Goal: Navigation & Orientation: Understand site structure

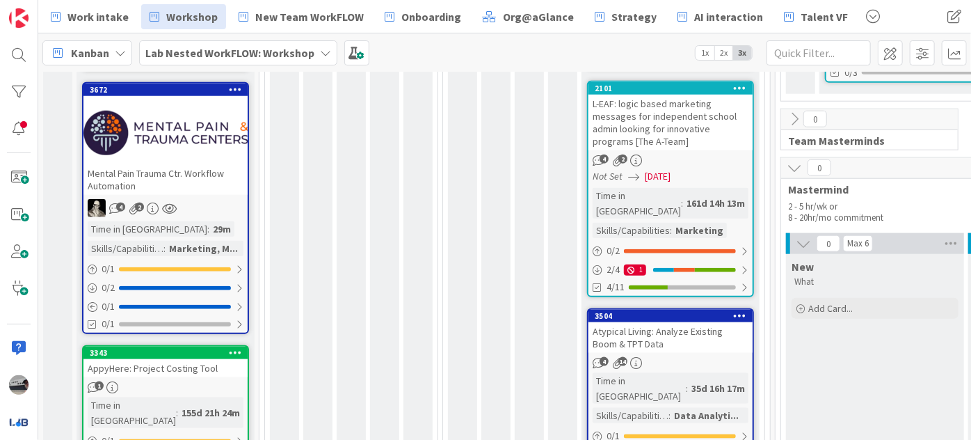
scroll to position [609, 0]
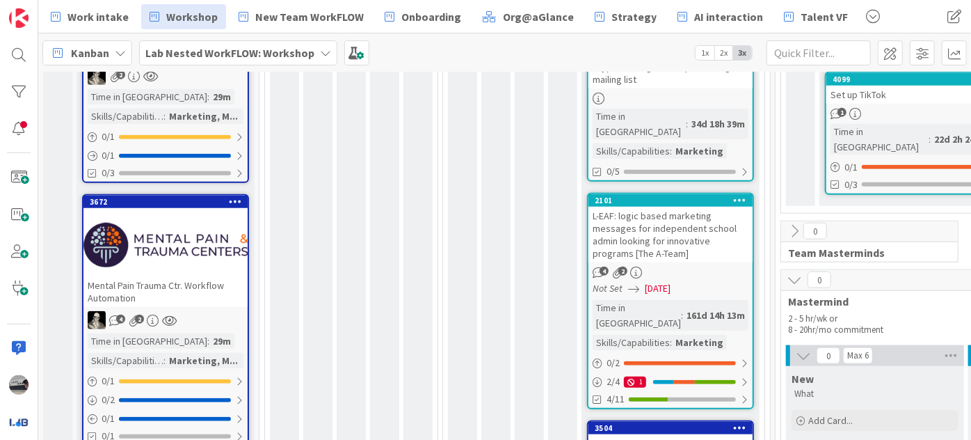
click at [796, 272] on icon at bounding box center [794, 279] width 15 height 15
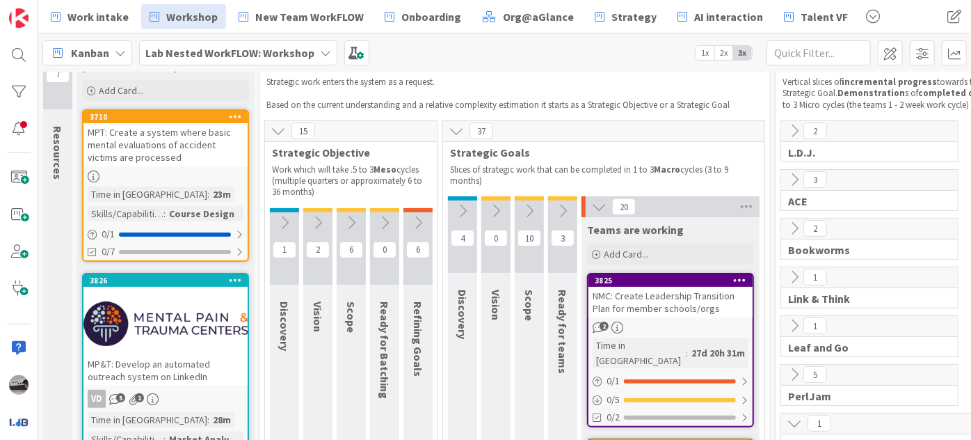
scroll to position [0, 0]
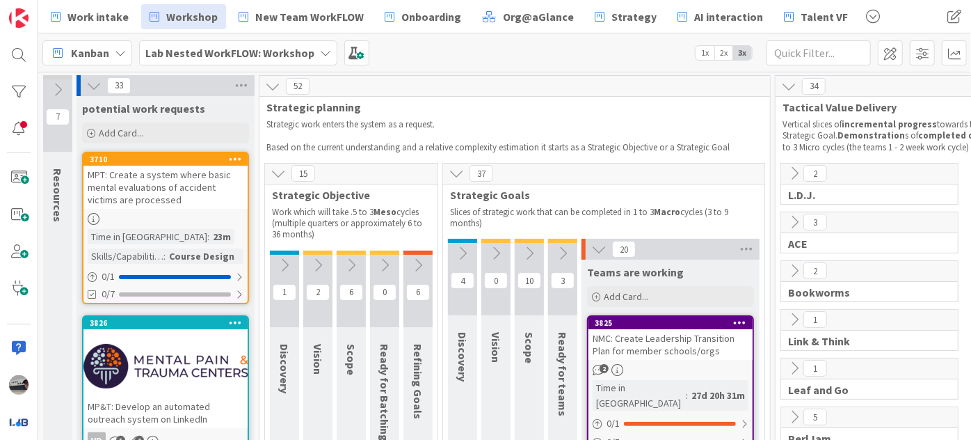
click at [680, 344] on div "NMC: Create Leadership Transition Plan for member schools/orgs" at bounding box center [671, 344] width 164 height 31
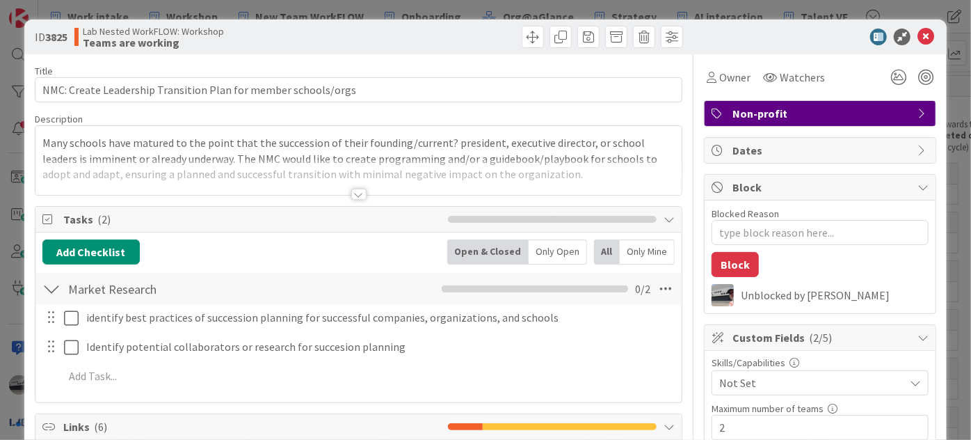
type textarea "x"
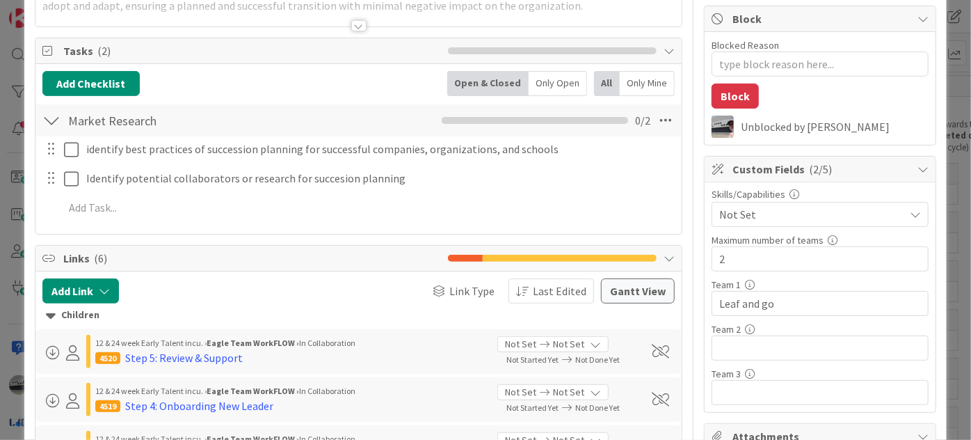
scroll to position [189, 0]
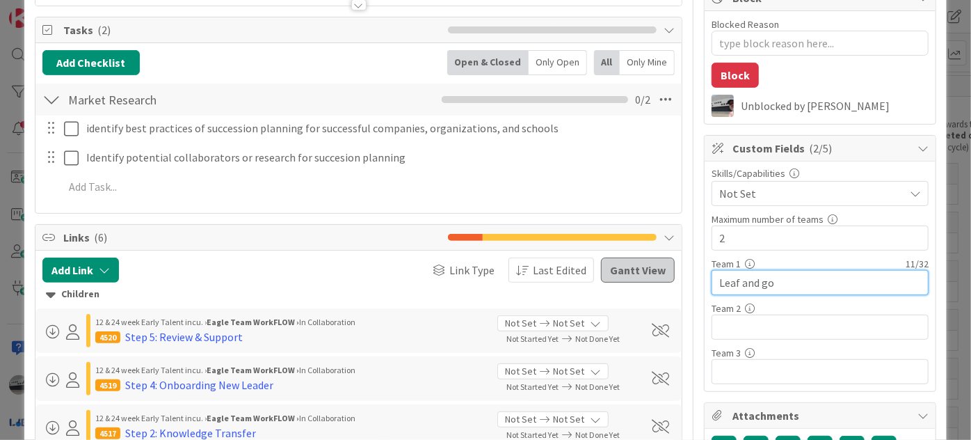
drag, startPoint x: 793, startPoint y: 281, endPoint x: 610, endPoint y: 263, distance: 183.9
type input "The ea"
type textarea "x"
type input "The eag"
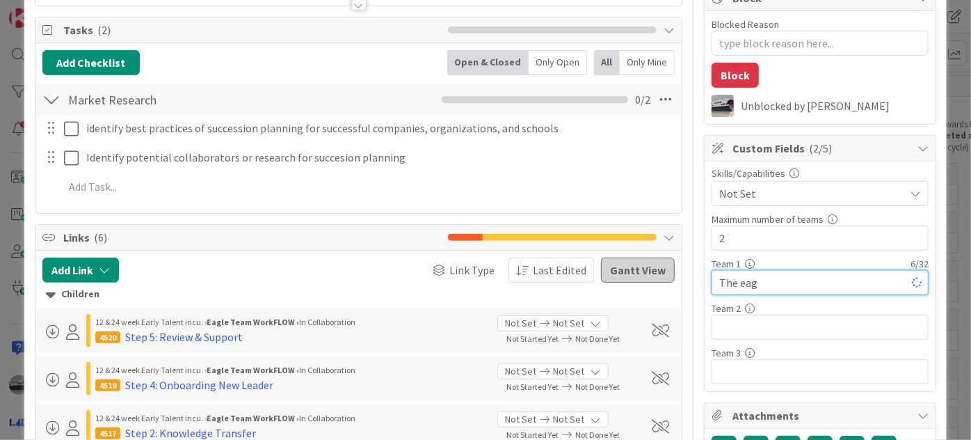
type textarea "x"
type input "The eagles"
type textarea "x"
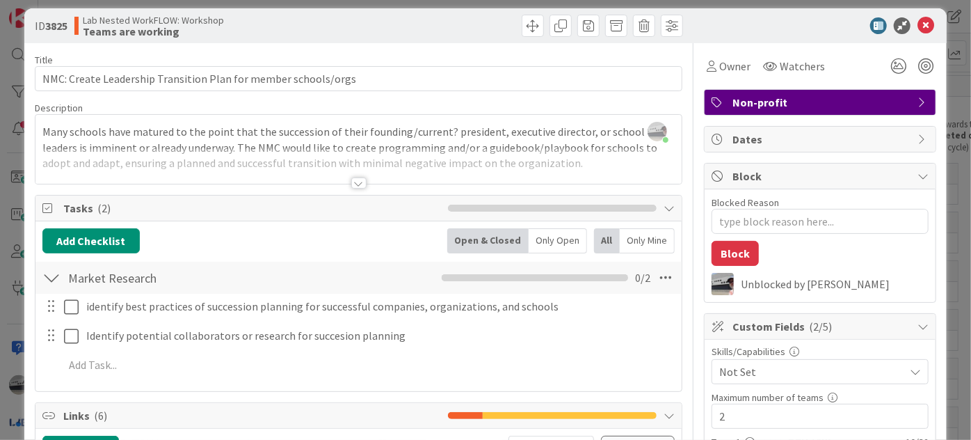
scroll to position [0, 0]
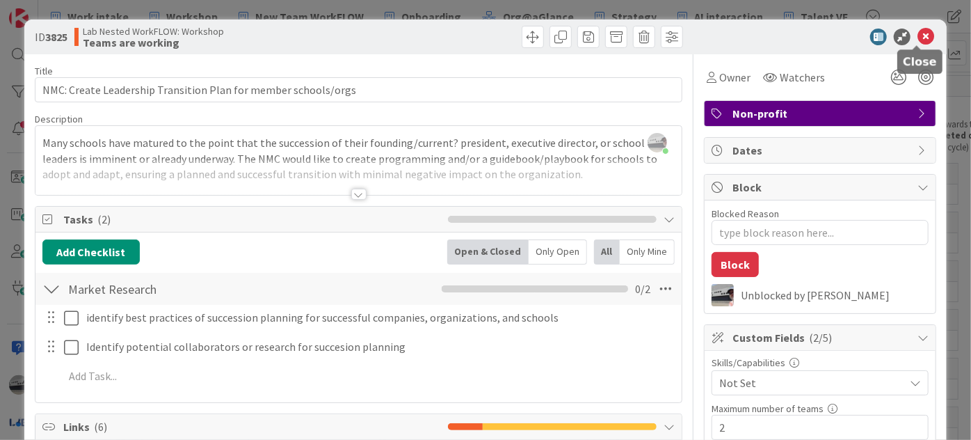
type input "The eagles"
click at [918, 32] on icon at bounding box center [926, 37] width 17 height 17
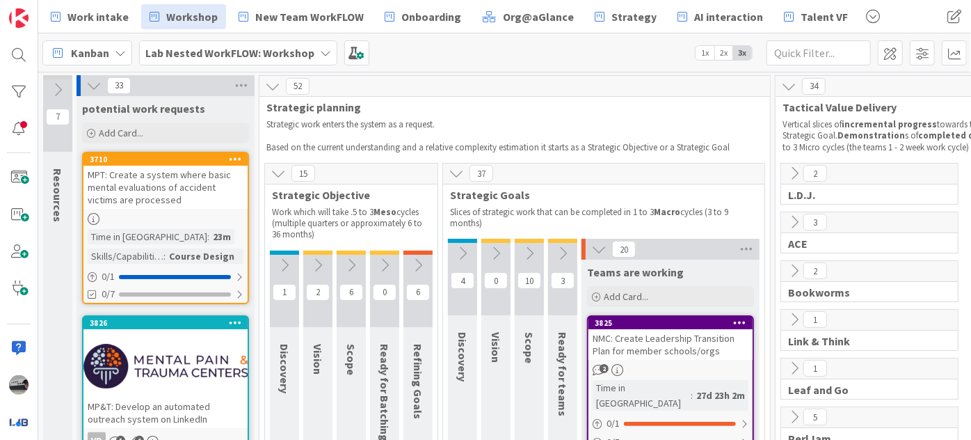
scroll to position [23, 0]
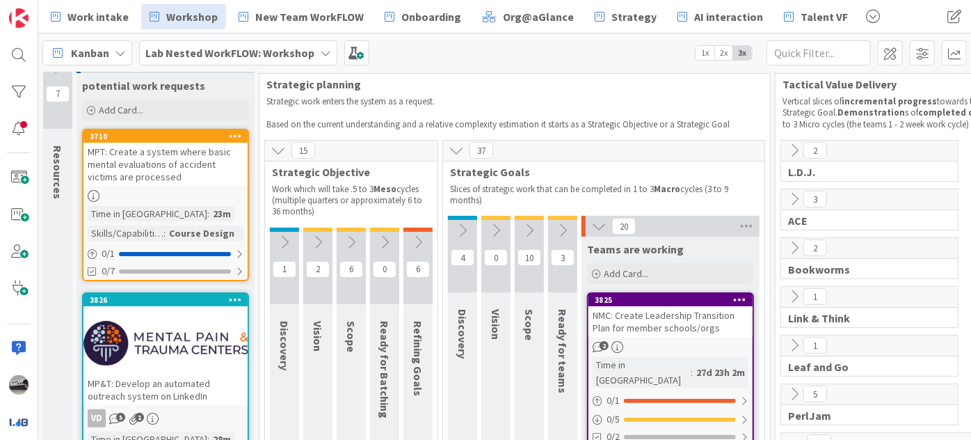
click at [227, 54] on b "Lab Nested WorkFLOW: Workshop" at bounding box center [229, 53] width 169 height 14
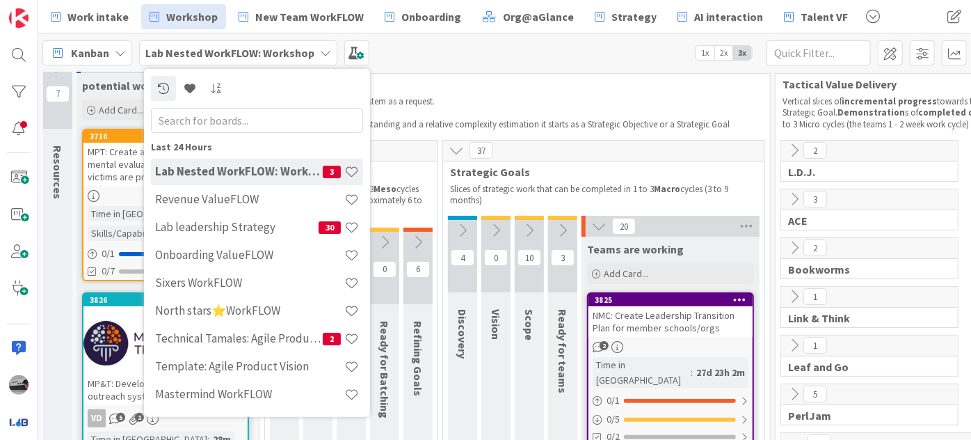
click at [213, 120] on input "text" at bounding box center [257, 119] width 212 height 25
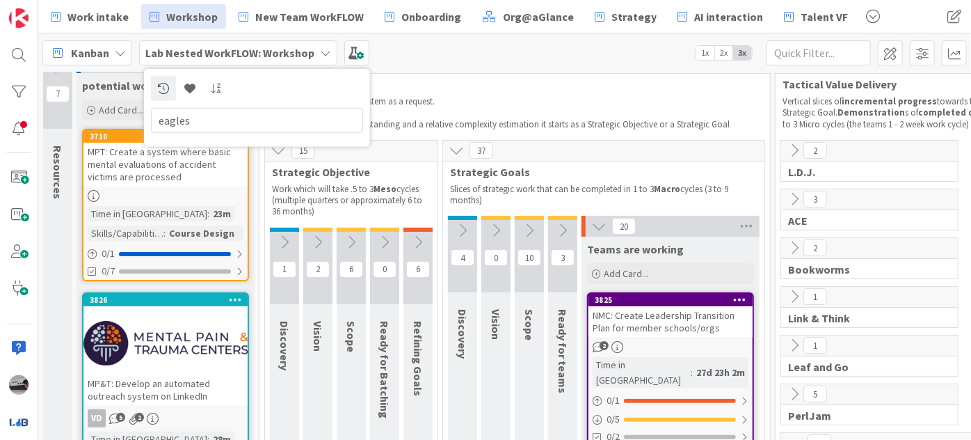
click at [211, 118] on input "eagles" at bounding box center [257, 119] width 212 height 25
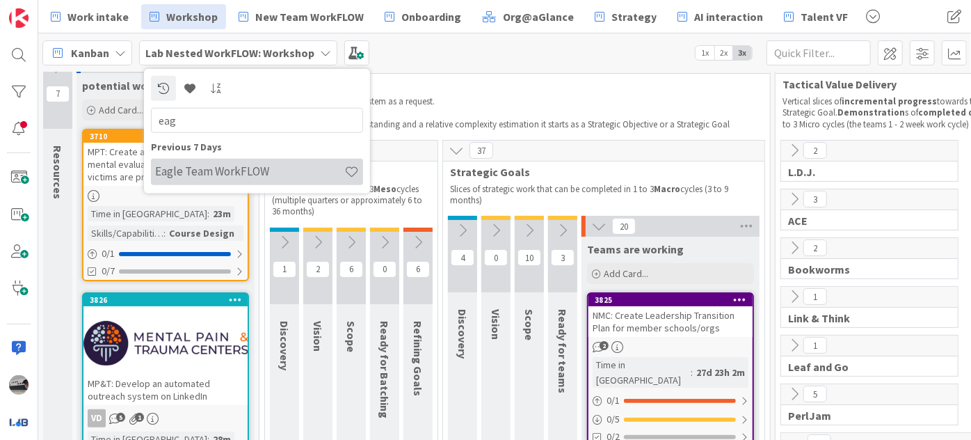
type input "eag"
click at [221, 168] on h4 "Eagle Team WorkFLOW" at bounding box center [249, 171] width 189 height 14
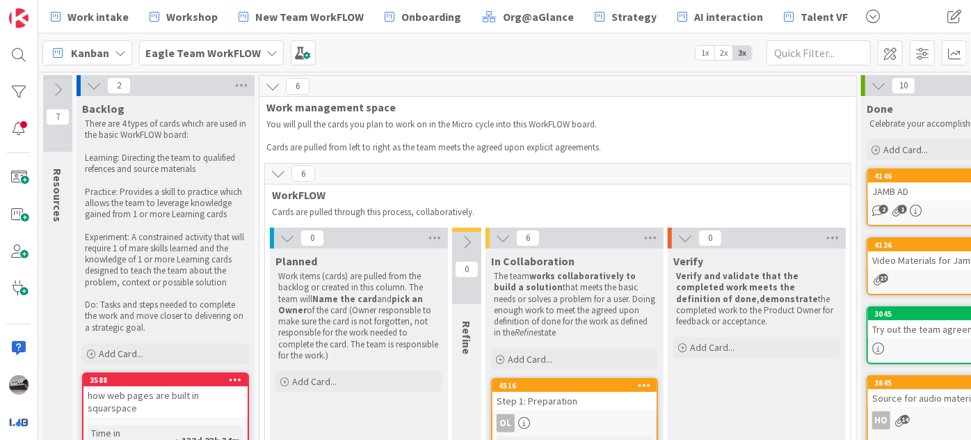
click at [460, 237] on icon at bounding box center [466, 241] width 15 height 15
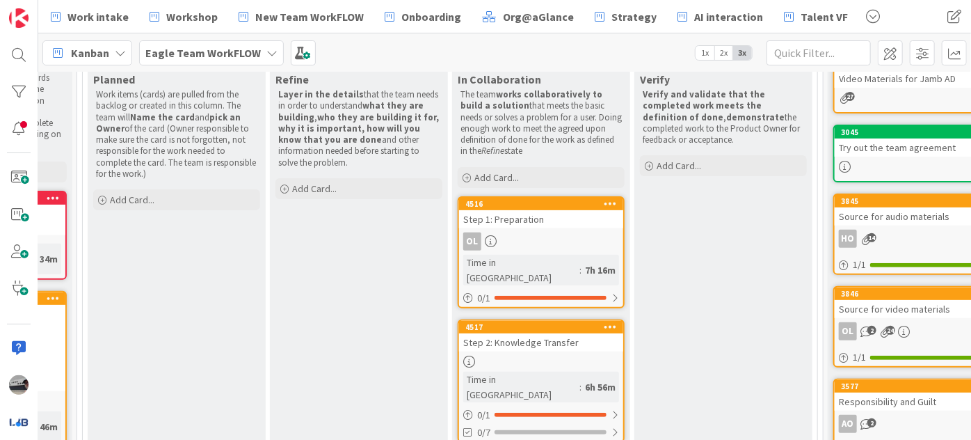
scroll to position [177, 182]
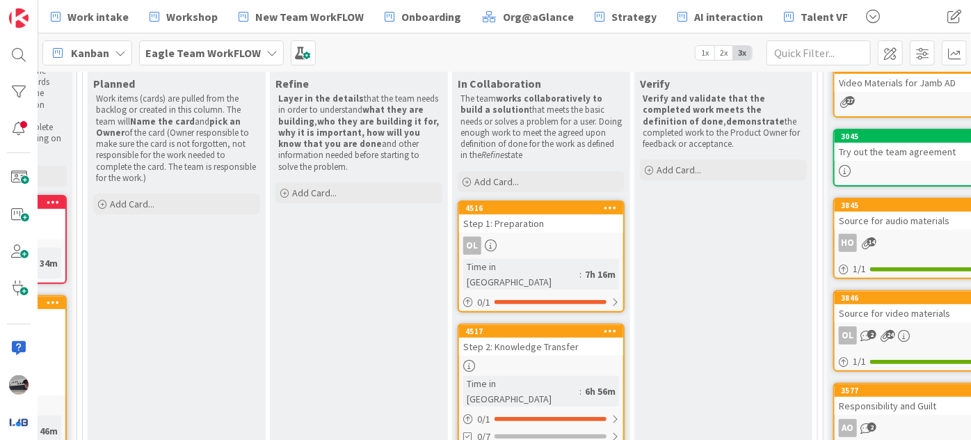
click at [539, 226] on div "Step 1: Preparation" at bounding box center [541, 223] width 164 height 18
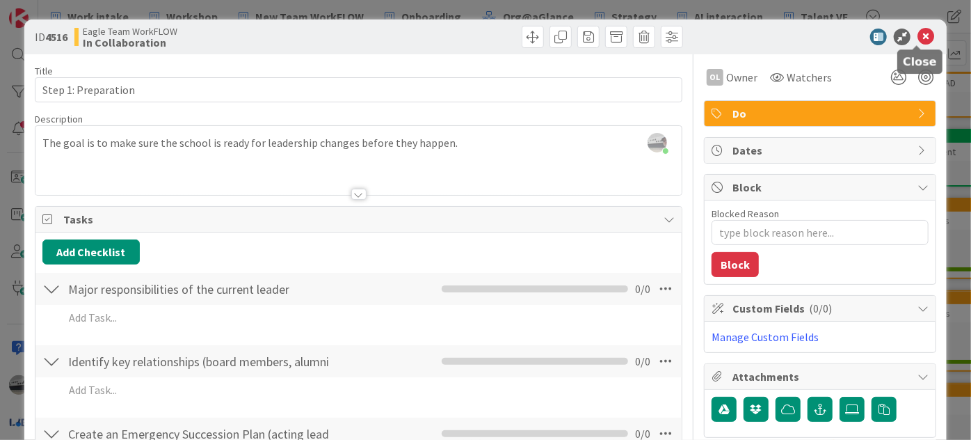
click at [918, 35] on icon at bounding box center [926, 37] width 17 height 17
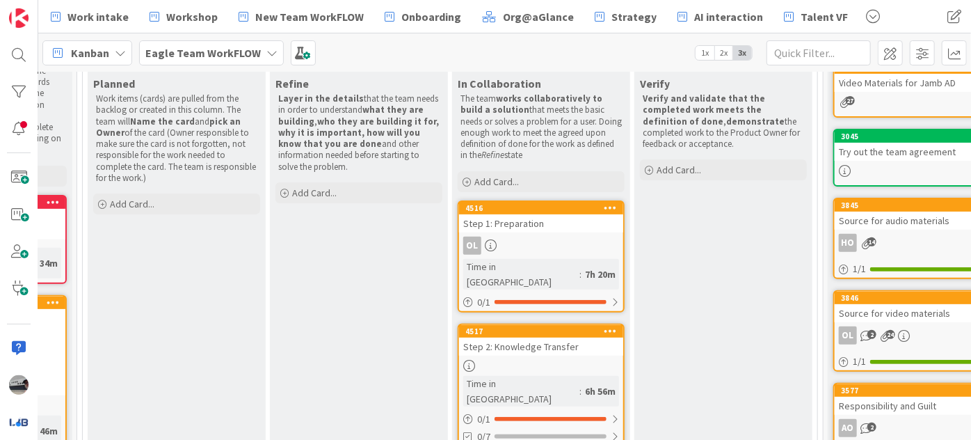
click at [545, 341] on link "4517 Step 2: Knowledge Transfer Time in Column : 6h 56m 0 / 1 0/7" at bounding box center [541, 385] width 167 height 123
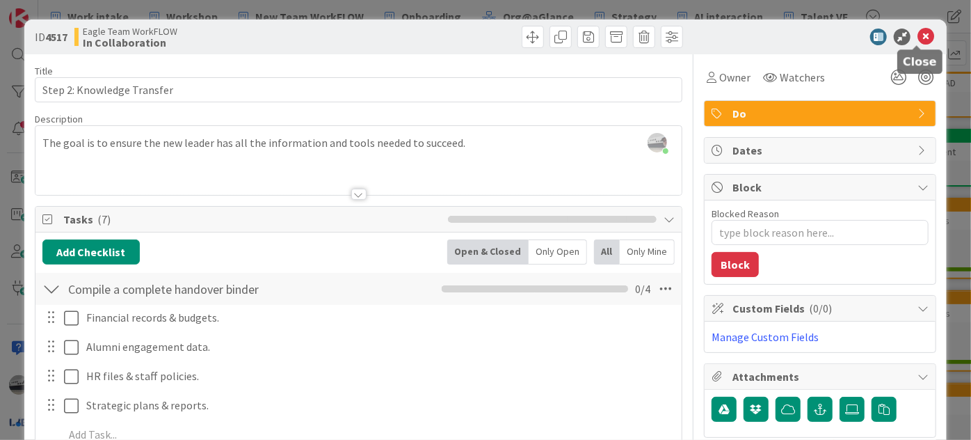
click at [918, 36] on icon at bounding box center [926, 37] width 17 height 17
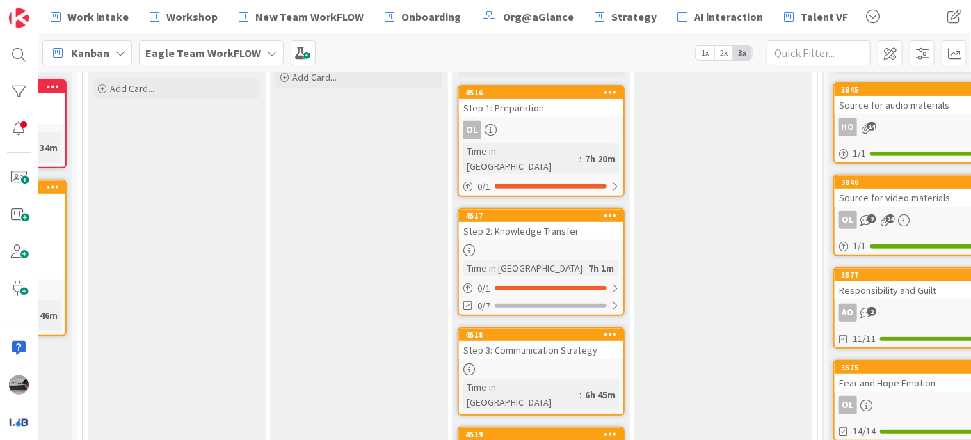
scroll to position [367, 182]
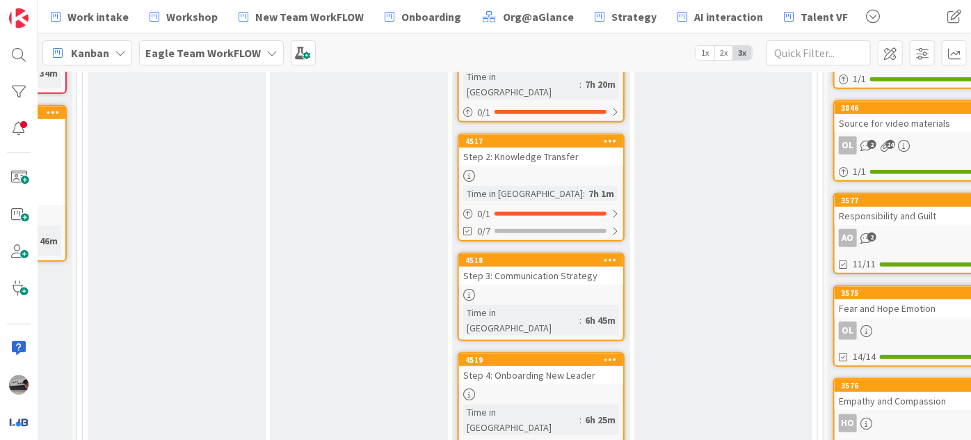
click at [555, 147] on div "Step 2: Knowledge Transfer" at bounding box center [541, 156] width 164 height 18
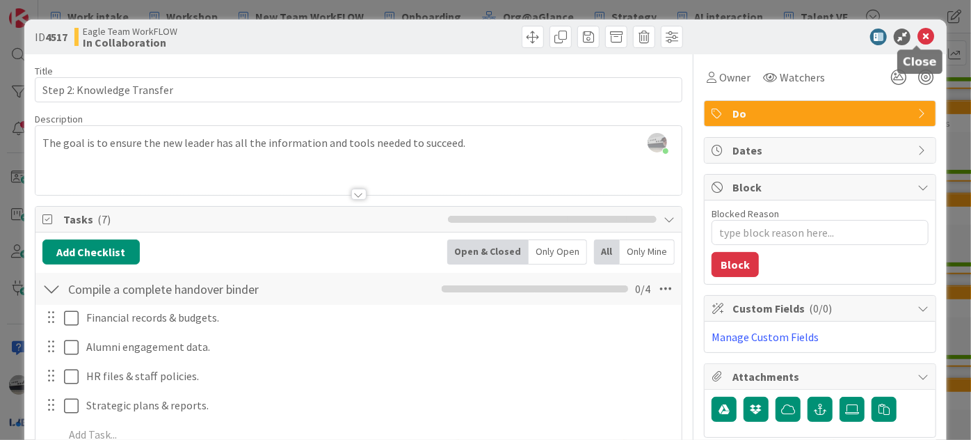
click at [918, 32] on icon at bounding box center [926, 37] width 17 height 17
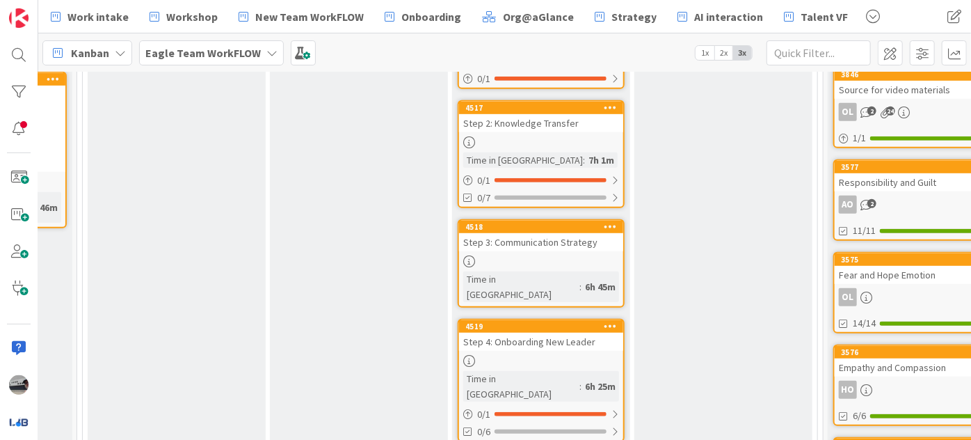
scroll to position [430, 182]
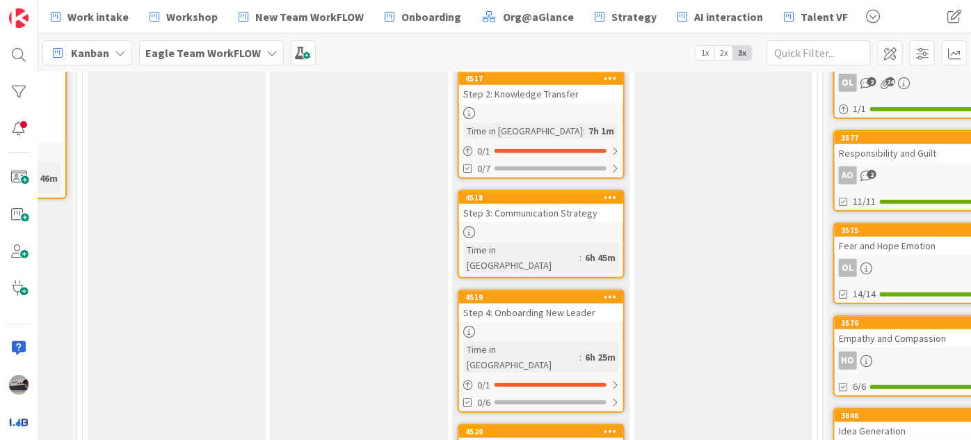
click at [548, 204] on div "Step 3: Communication Strategy" at bounding box center [541, 213] width 164 height 18
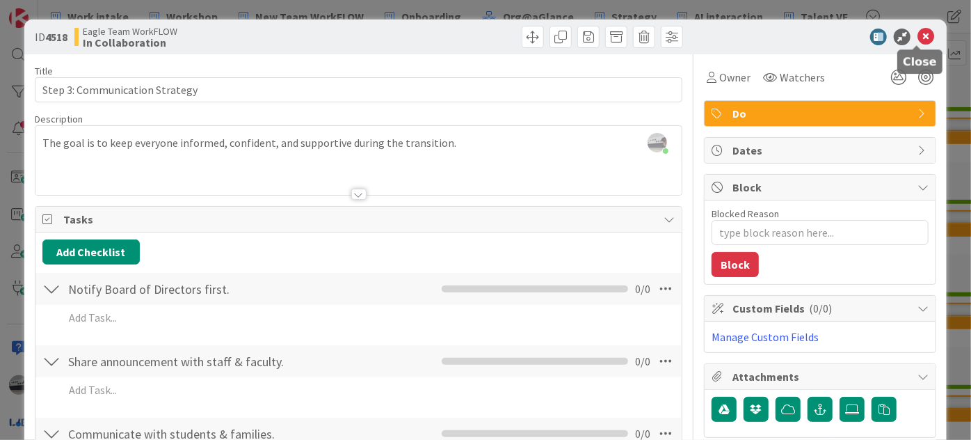
click at [918, 35] on icon at bounding box center [926, 37] width 17 height 17
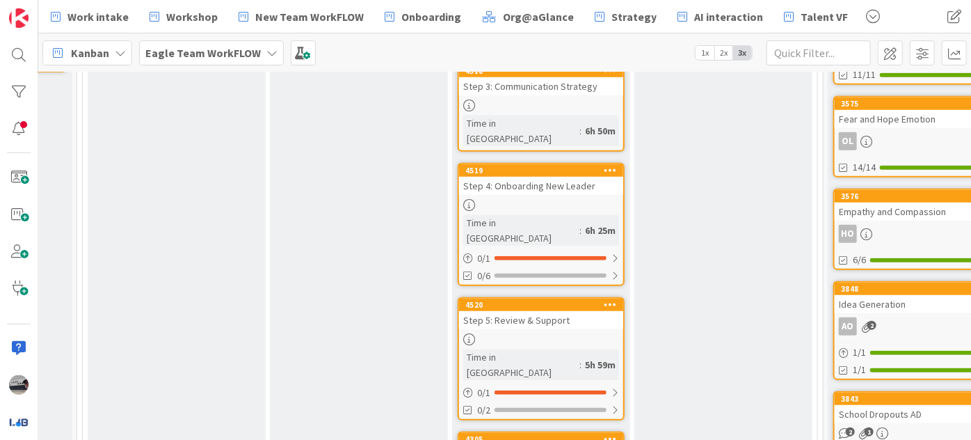
scroll to position [620, 182]
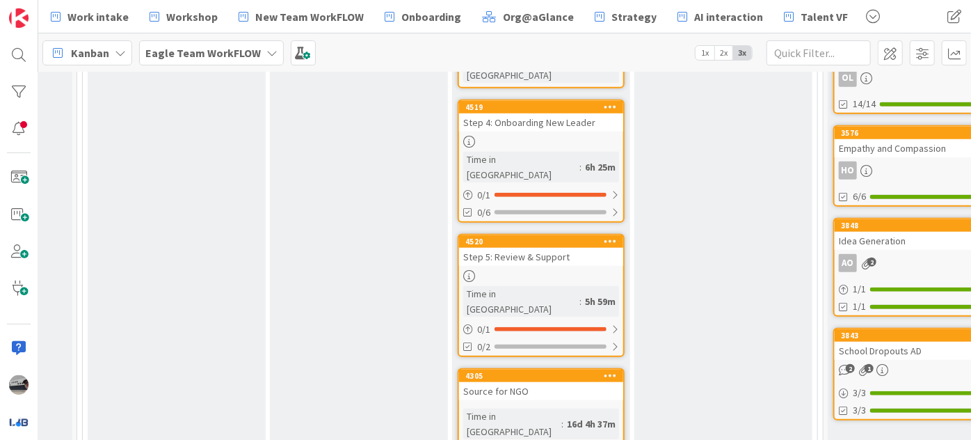
click at [554, 248] on div "Step 5: Review & Support" at bounding box center [541, 257] width 164 height 18
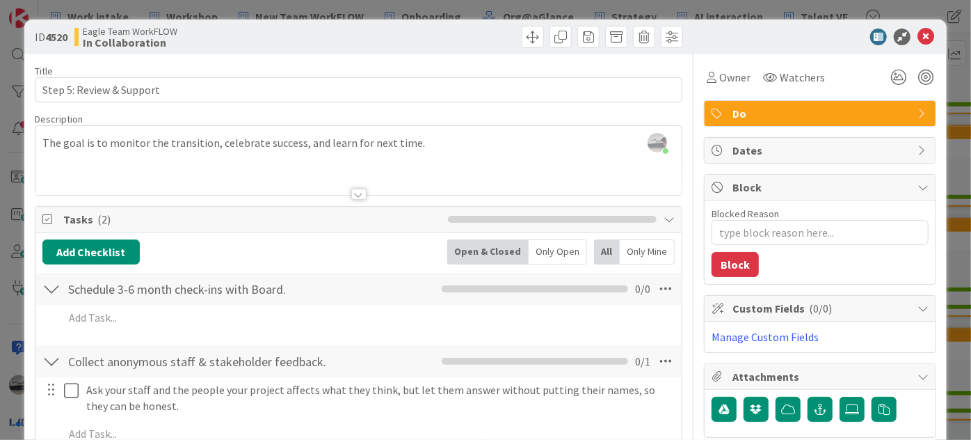
click at [351, 193] on div at bounding box center [358, 194] width 15 height 11
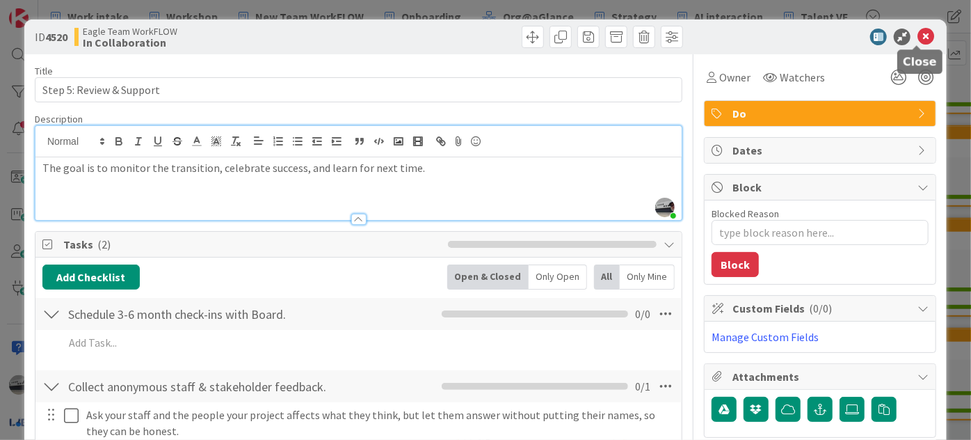
click at [918, 35] on icon at bounding box center [926, 37] width 17 height 17
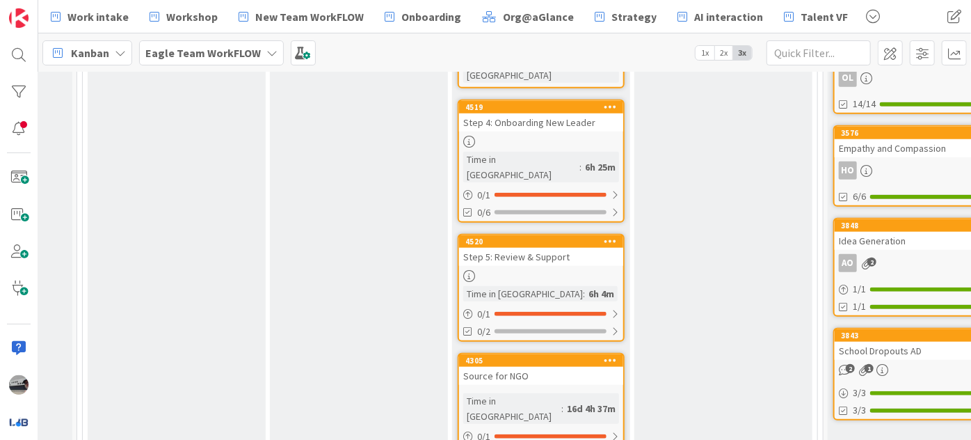
click at [475, 367] on div "Source for NGO" at bounding box center [541, 376] width 164 height 18
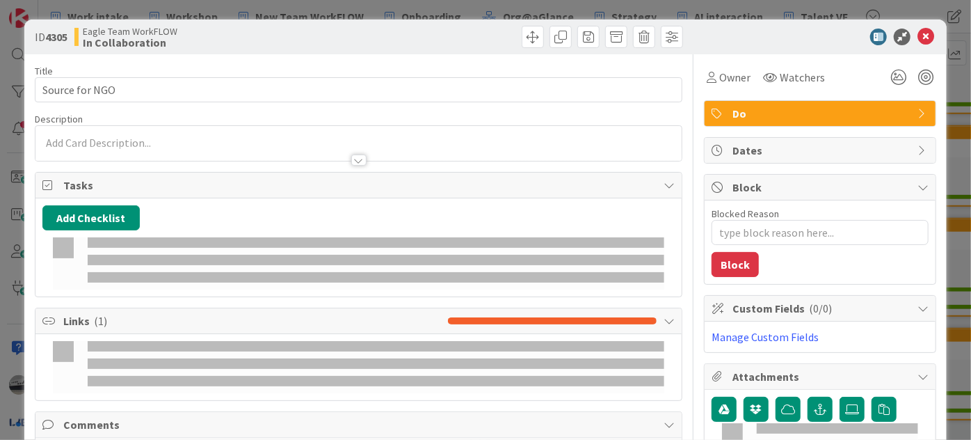
type textarea "x"
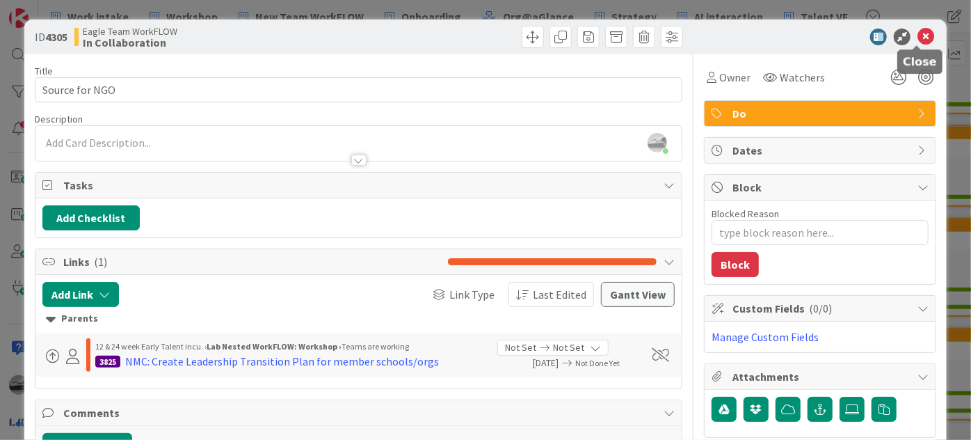
click at [918, 35] on icon at bounding box center [926, 37] width 17 height 17
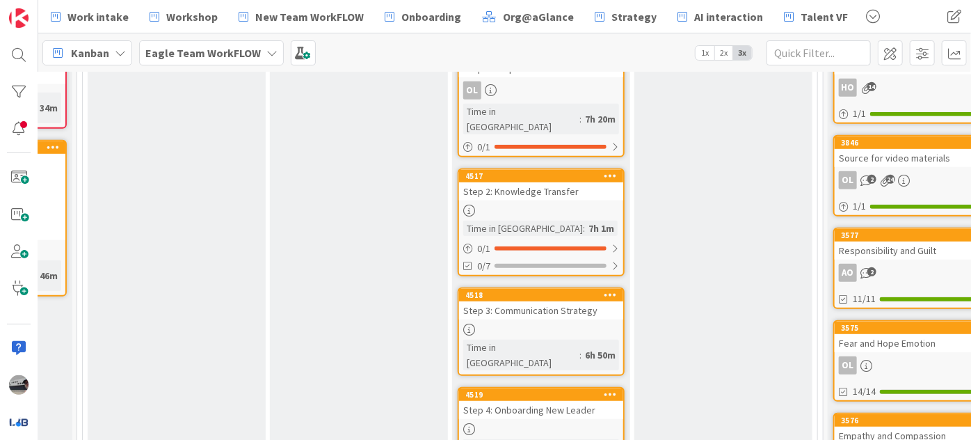
scroll to position [442, 182]
